Goal: Find specific page/section: Find specific page/section

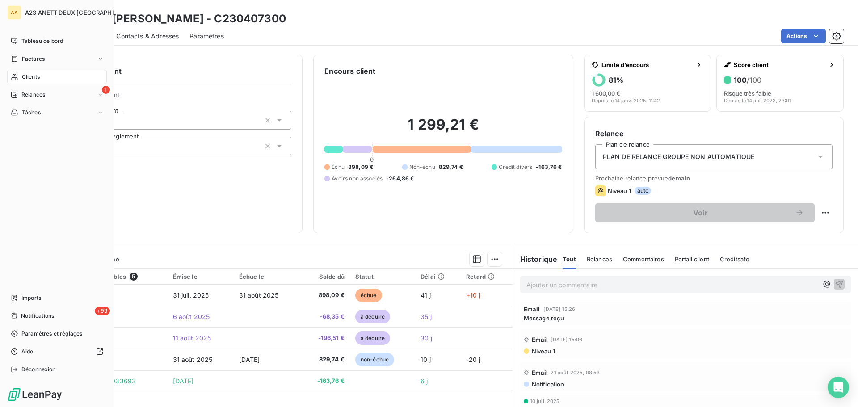
scroll to position [60, 0]
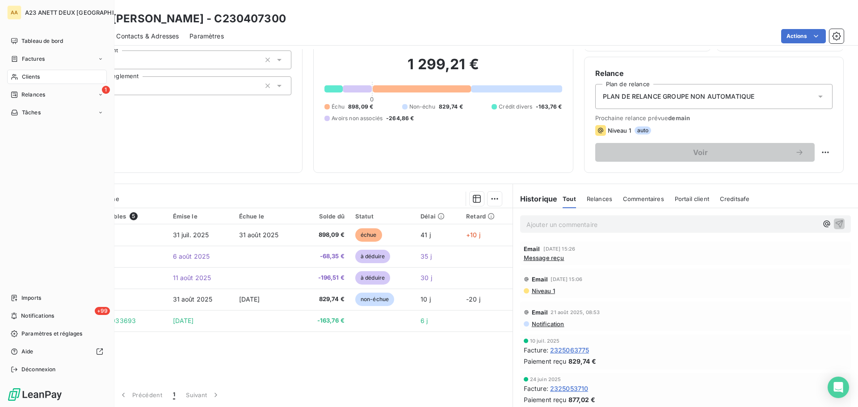
click at [38, 77] on span "Clients" at bounding box center [31, 77] width 18 height 8
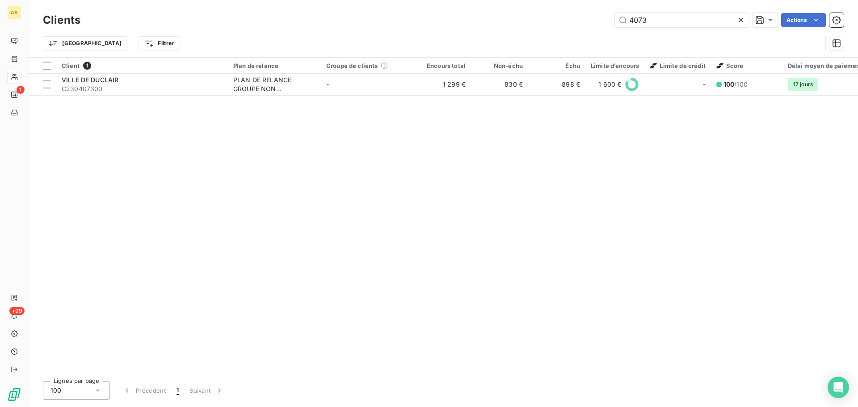
drag, startPoint x: 641, startPoint y: 20, endPoint x: 458, endPoint y: 22, distance: 182.7
click at [468, 23] on div "4073 Actions" at bounding box center [467, 20] width 752 height 14
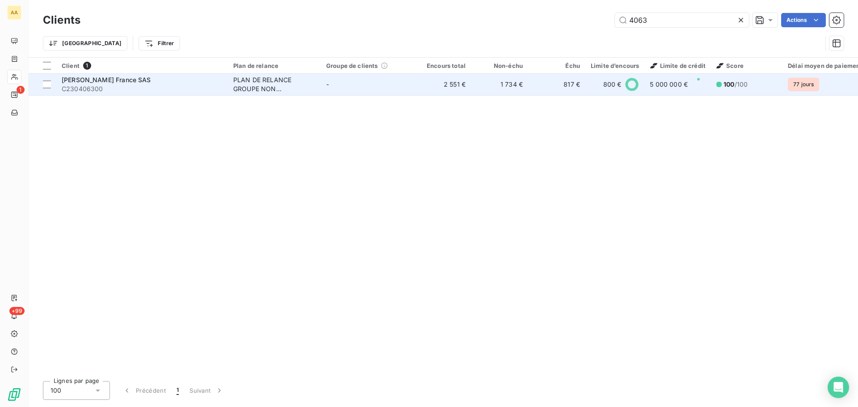
type input "4063"
click at [121, 76] on span "[PERSON_NAME] France SAS" at bounding box center [106, 80] width 89 height 8
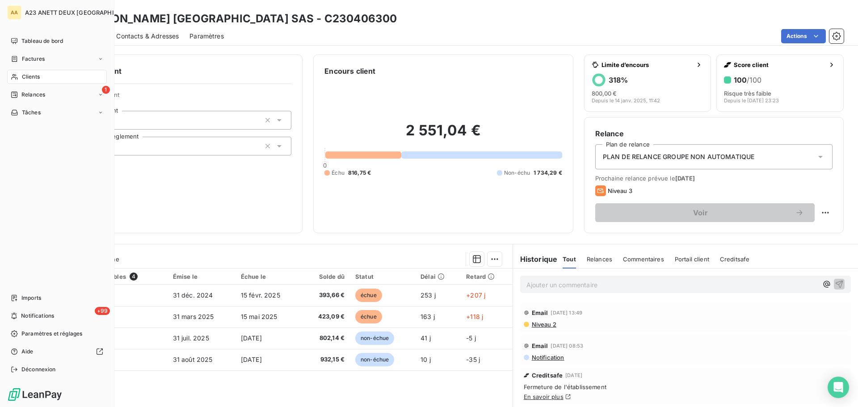
click at [29, 77] on span "Clients" at bounding box center [31, 77] width 18 height 8
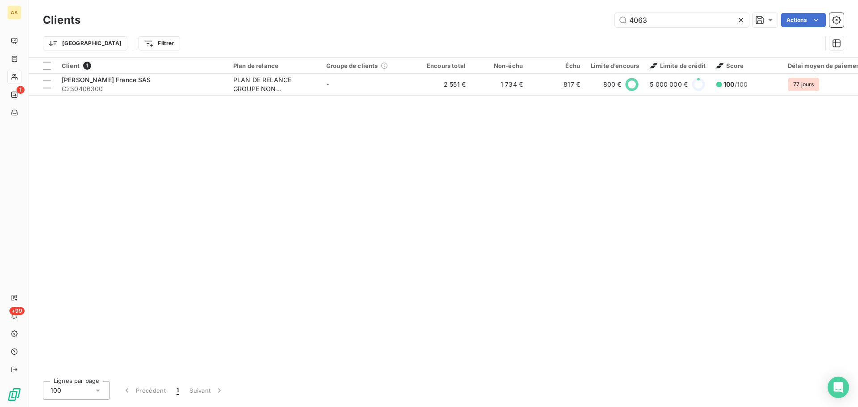
drag, startPoint x: 668, startPoint y: 17, endPoint x: 520, endPoint y: 9, distance: 147.6
click at [529, 13] on div "Clients 4063 Actions" at bounding box center [443, 20] width 801 height 19
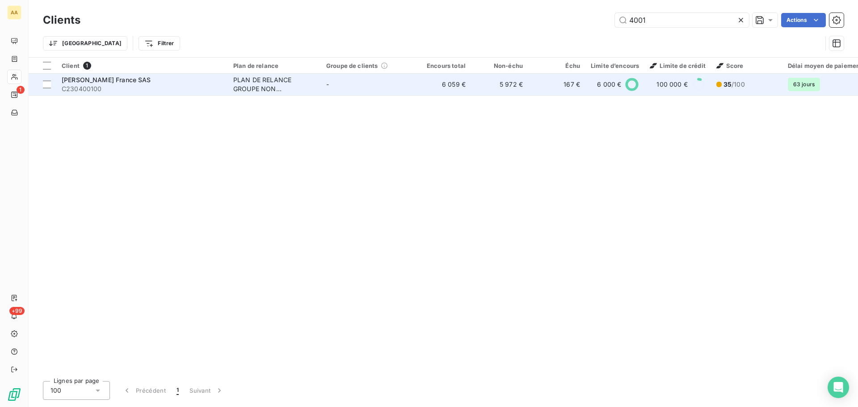
type input "4001"
click at [115, 86] on span "C230400100" at bounding box center [142, 88] width 161 height 9
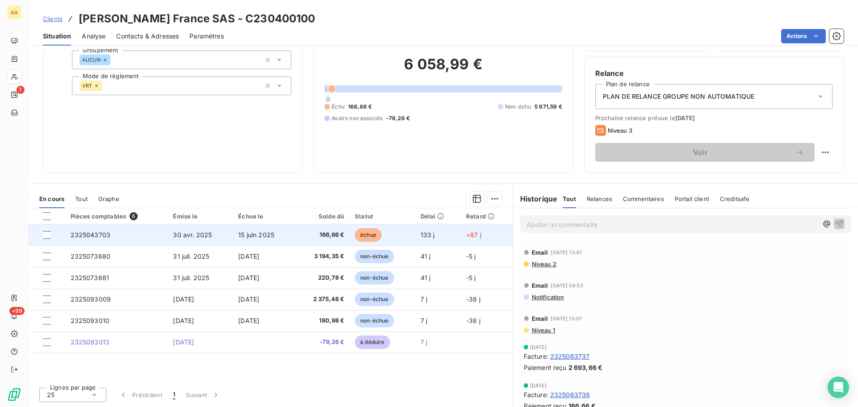
scroll to position [16, 0]
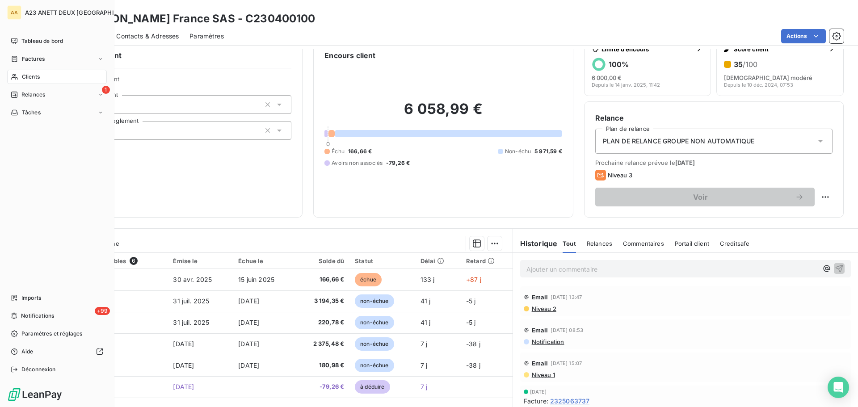
click at [24, 73] on span "Clients" at bounding box center [31, 77] width 18 height 8
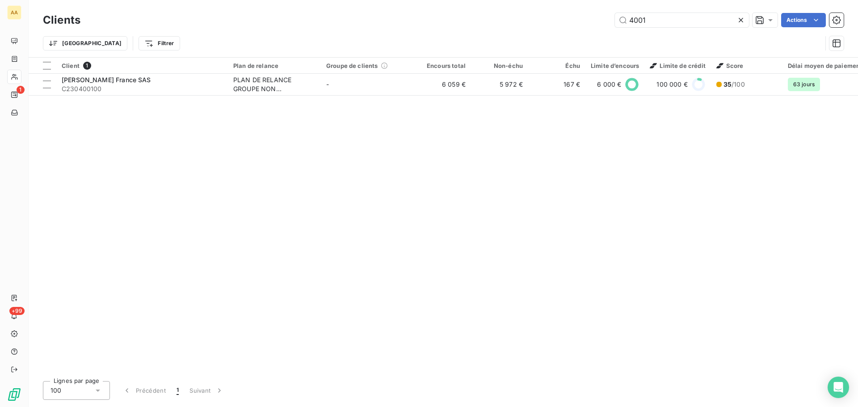
drag, startPoint x: 682, startPoint y: 18, endPoint x: 517, endPoint y: 9, distance: 165.5
click at [518, 10] on div "Clients 4001 Actions Trier Filtrer" at bounding box center [443, 28] width 829 height 57
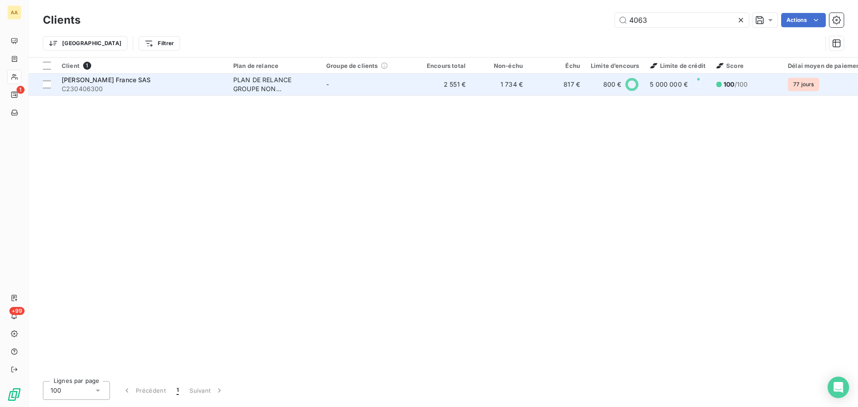
type input "4063"
click at [130, 93] on td "[PERSON_NAME] France SAS C230406300" at bounding box center [142, 84] width 172 height 21
